Goal: Task Accomplishment & Management: Use online tool/utility

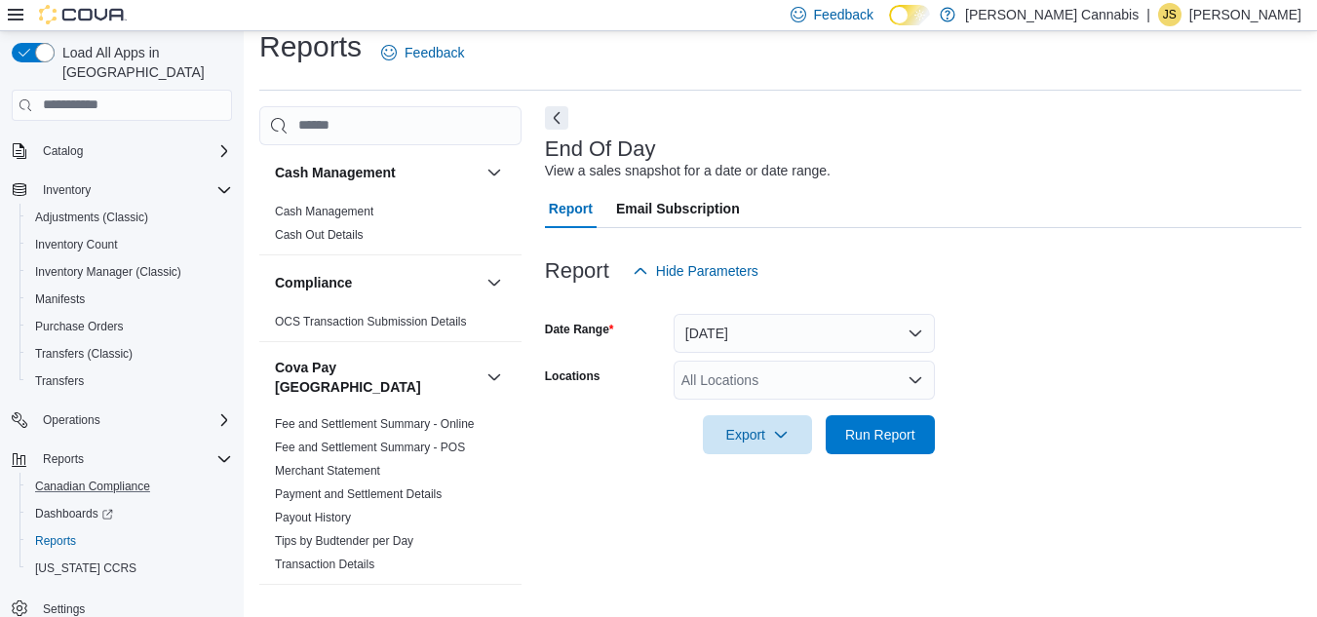
scroll to position [25, 0]
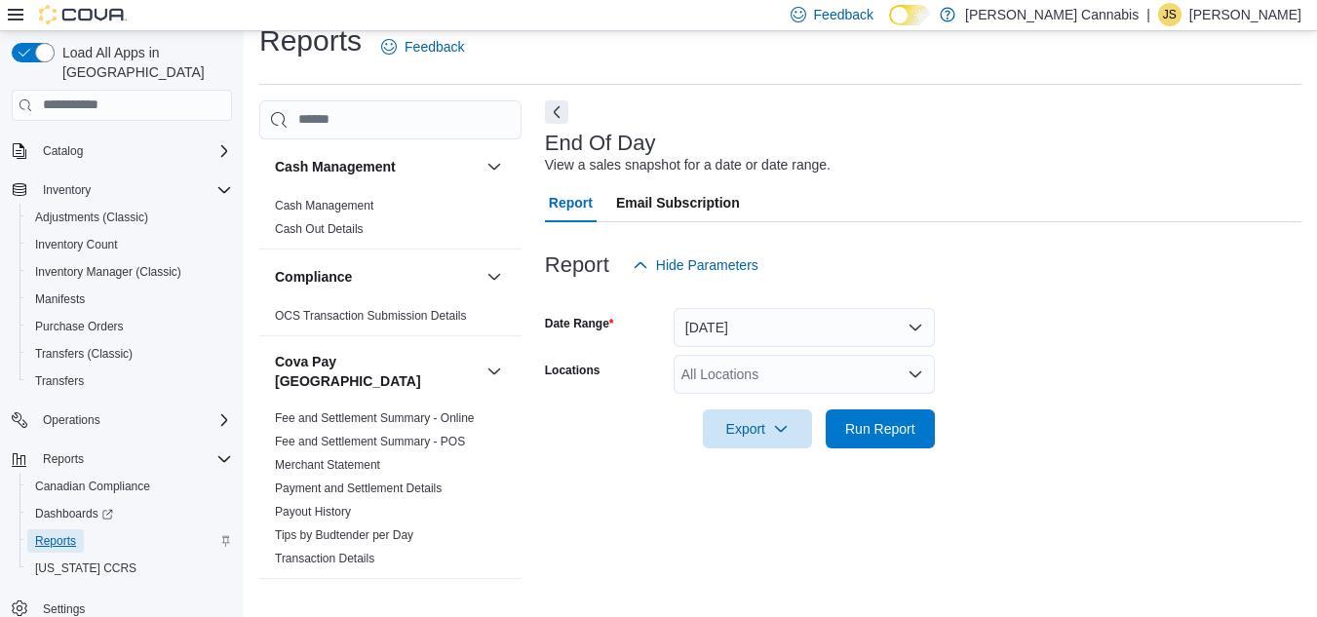
click at [68, 533] on span "Reports" at bounding box center [55, 541] width 41 height 16
click at [853, 430] on span "Run Report" at bounding box center [880, 427] width 70 height 19
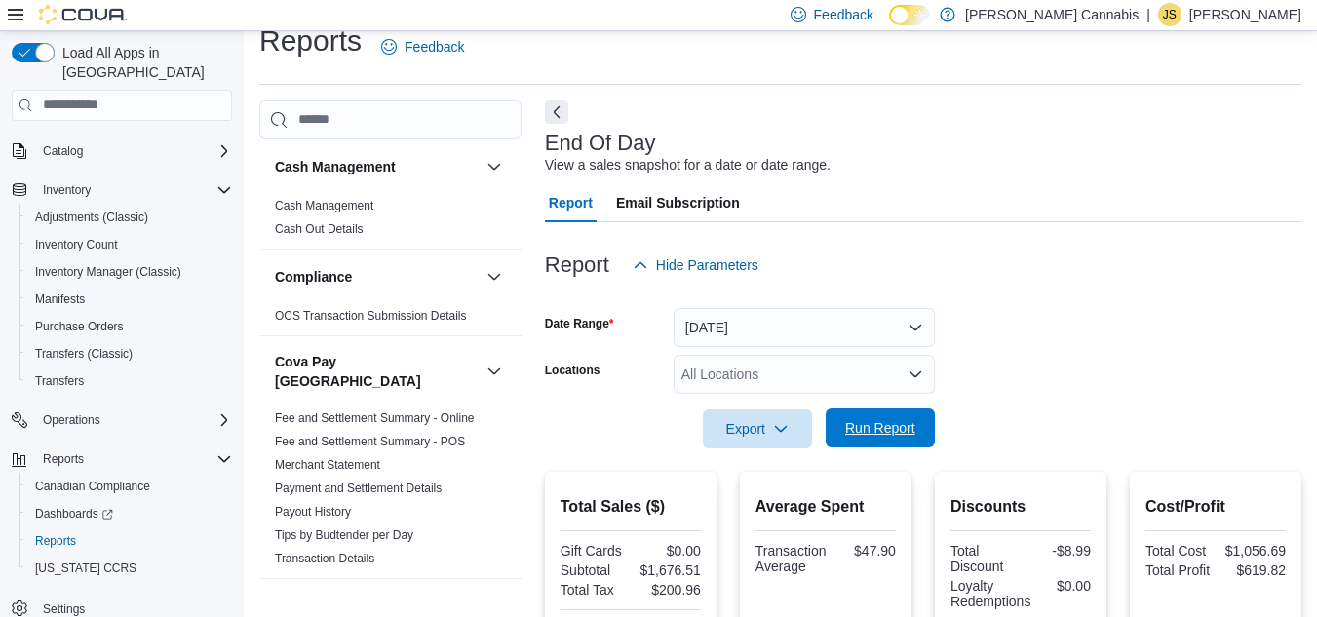
click at [907, 423] on span "Run Report" at bounding box center [880, 427] width 70 height 19
